Goal: Task Accomplishment & Management: Manage account settings

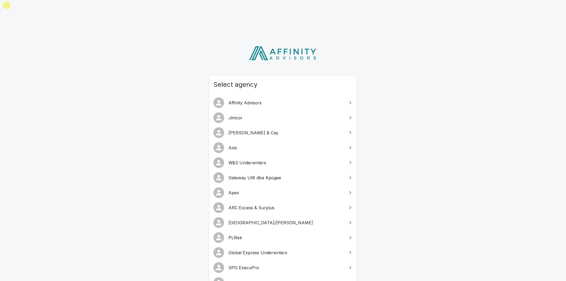
scroll to position [59, 0]
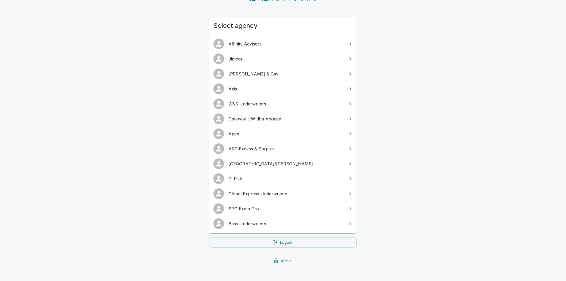
click at [259, 206] on span "SPG ExecuPro" at bounding box center [287, 209] width 116 height 6
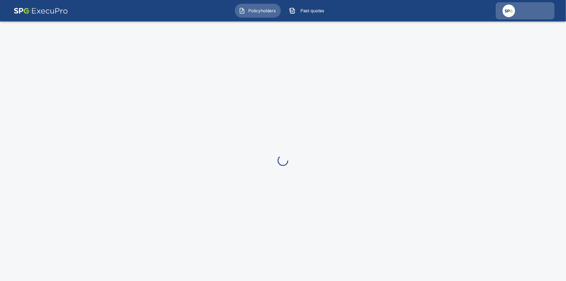
click at [539, 8] on div at bounding box center [525, 10] width 59 height 17
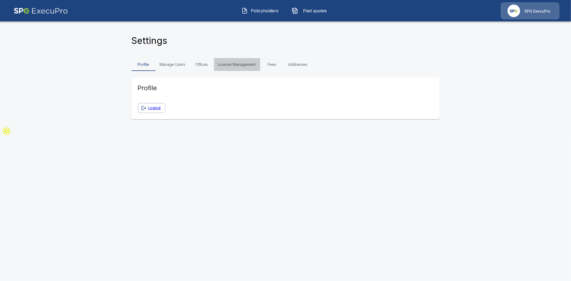
click at [226, 65] on link "License Management" at bounding box center [237, 64] width 46 height 13
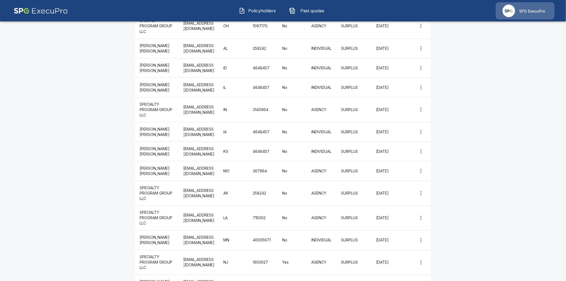
scroll to position [238, 0]
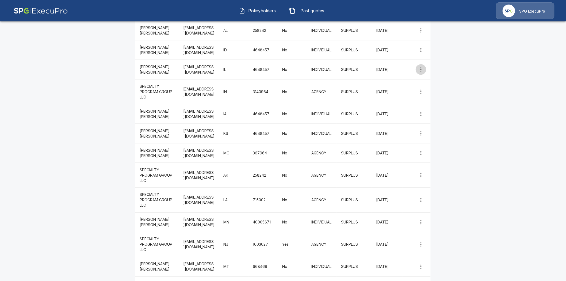
click at [424, 70] on icon "more" at bounding box center [421, 69] width 6 height 6
click at [423, 78] on li "Edit" at bounding box center [423, 80] width 16 height 10
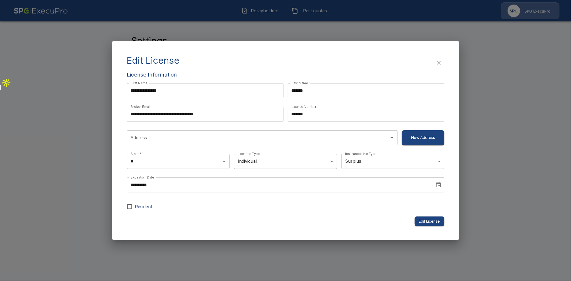
type input "**********"
click at [438, 62] on icon "button" at bounding box center [439, 62] width 6 height 6
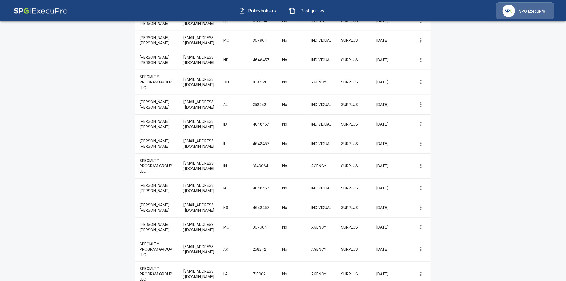
scroll to position [149, 0]
